Goal: Information Seeking & Learning: Learn about a topic

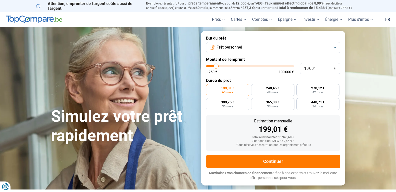
type input "9 750"
type input "9750"
type input "12 500"
type input "12500"
type input "12 750"
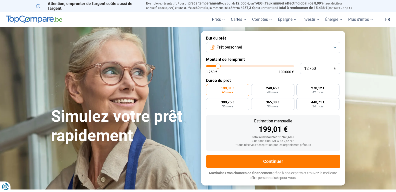
type input "12750"
type input "13 250"
type input "13250"
type input "14 250"
type input "14250"
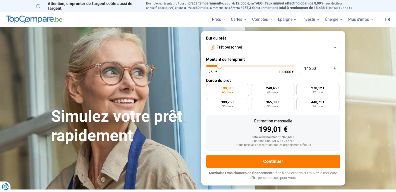
type input "15 000"
type input "15000"
type input "15 750"
type input "15750"
type input "16 500"
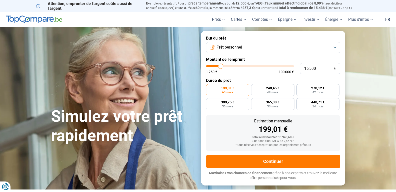
type input "16500"
type input "17 000"
type input "17000"
type input "17 250"
type input "17250"
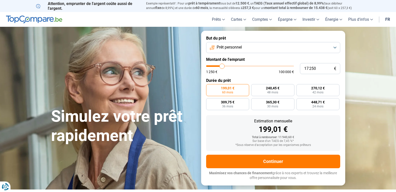
type input "18 000"
type input "18000"
type input "18 750"
type input "18750"
type input "19 000"
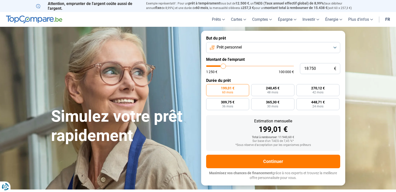
type input "19000"
type input "19 250"
type input "19250"
type input "20 250"
type input "20250"
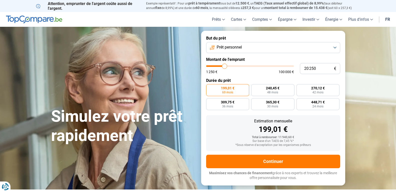
type input "22 000"
type input "22000"
type input "22 250"
type input "22250"
type input "22 750"
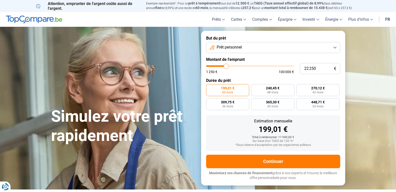
type input "22750"
type input "23 500"
type input "23500"
type input "23 750"
type input "23750"
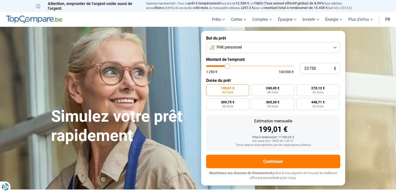
type input "24 500"
type input "24500"
type input "25 000"
type input "25000"
type input "25 250"
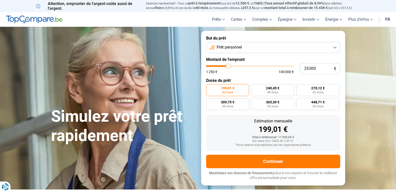
type input "25250"
type input "25 750"
type input "25750"
type input "26 000"
type input "26000"
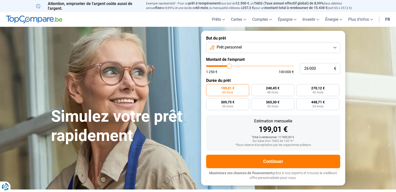
type input "26 750"
type input "26750"
type input "27 250"
type input "27250"
type input "27 750"
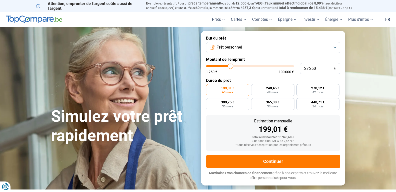
type input "27750"
type input "29 250"
type input "29250"
type input "33 250"
type input "33250"
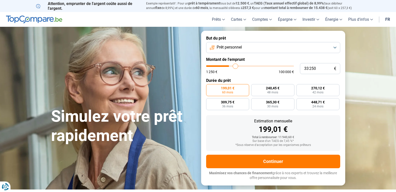
type input "37 750"
type input "37750"
type input "42 000"
type input "42000"
type input "47 000"
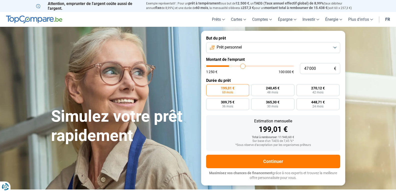
type input "47000"
type input "52 000"
type input "52000"
type input "54 750"
type input "54750"
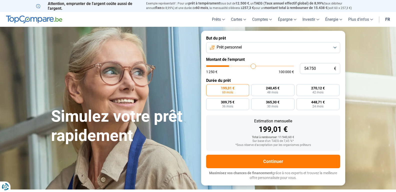
type input "55 750"
type input "55750"
type input "55 500"
type input "55500"
type input "54 750"
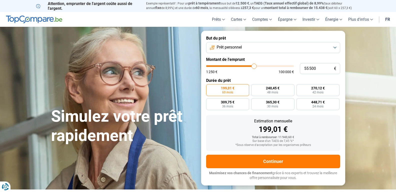
type input "54750"
type input "54 250"
type input "54250"
type input "53 500"
type input "53500"
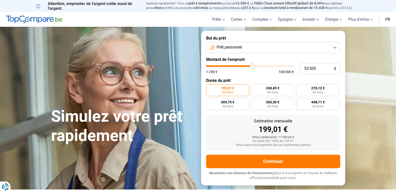
type input "53 250"
type input "53250"
type input "52 500"
type input "52500"
type input "52 000"
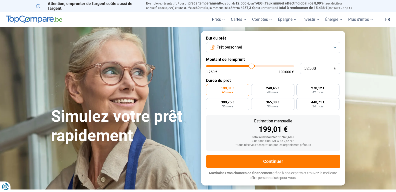
type input "52000"
type input "51 000"
type input "51000"
type input "50 250"
type input "50250"
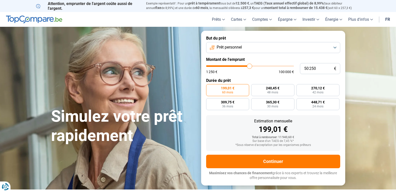
type input "50 000"
type input "50000"
type input "49 000"
type input "49000"
type input "48 250"
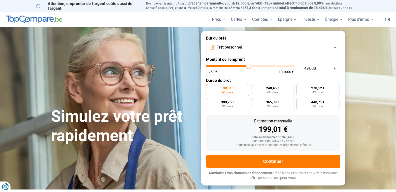
type input "48250"
type input "47 000"
type input "47000"
type input "46 000"
type input "46000"
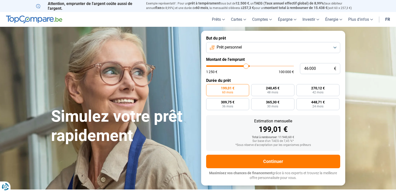
type input "45 750"
type input "45750"
type input "43 750"
type input "43750"
type input "42 000"
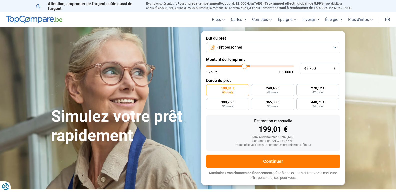
type input "42000"
type input "41 000"
type input "41000"
type input "37 750"
type input "37750"
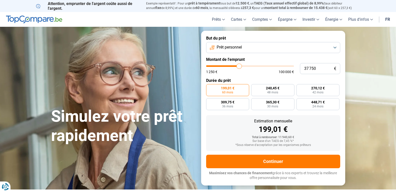
type input "35 750"
type input "35750"
type input "33 750"
type input "33750"
type input "33 500"
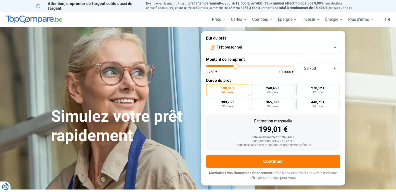
type input "33500"
type input "34 000"
type input "34000"
type input "34 250"
type input "34250"
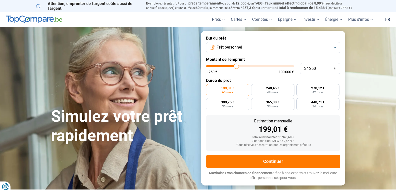
type input "35 500"
type input "35500"
type input "36 250"
type input "36250"
type input "36 750"
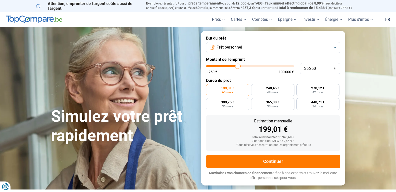
type input "36750"
type input "38 250"
type input "38250"
type input "38 750"
type input "38750"
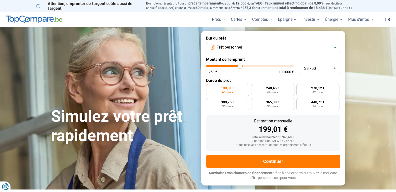
type input "39 250"
type input "39250"
type input "40 000"
drag, startPoint x: 216, startPoint y: 67, endPoint x: 241, endPoint y: 66, distance: 25.3
type input "40000"
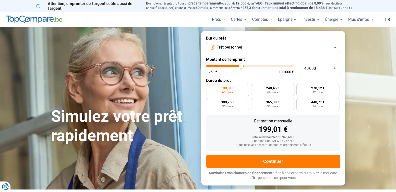
click at [241, 66] on input "range" at bounding box center [250, 66] width 88 height 2
radio input "false"
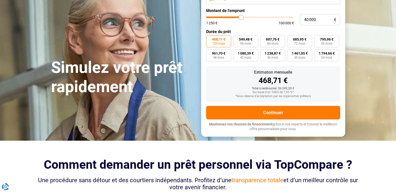
scroll to position [50, 0]
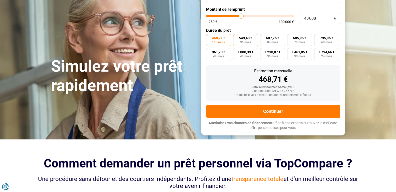
click at [247, 41] on span "96 mois" at bounding box center [245, 42] width 11 height 3
click at [237, 37] on input "549,48 € 96 mois" at bounding box center [234, 35] width 3 height 3
radio input "true"
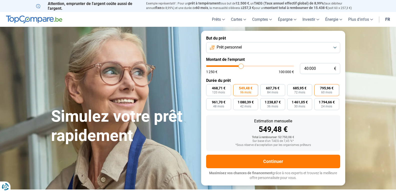
click at [321, 92] on label "795,96 € 60 mois" at bounding box center [326, 90] width 25 height 12
click at [318, 87] on input "795,96 € 60 mois" at bounding box center [315, 85] width 3 height 3
radio input "true"
